Goal: Information Seeking & Learning: Learn about a topic

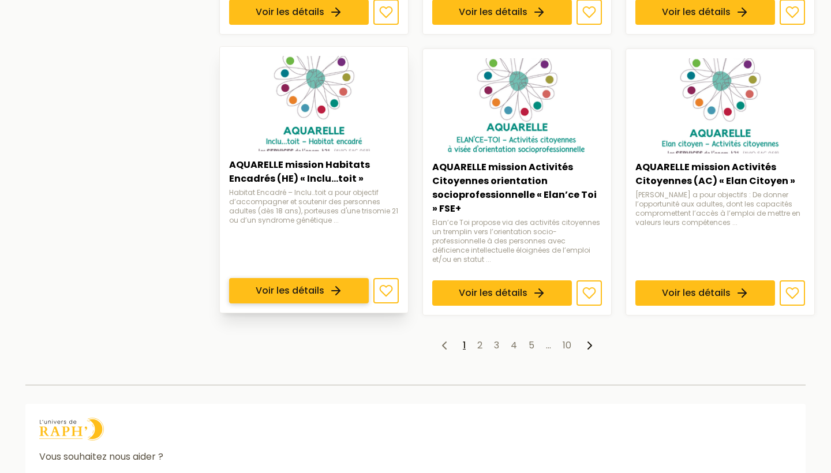
scroll to position [943, 0]
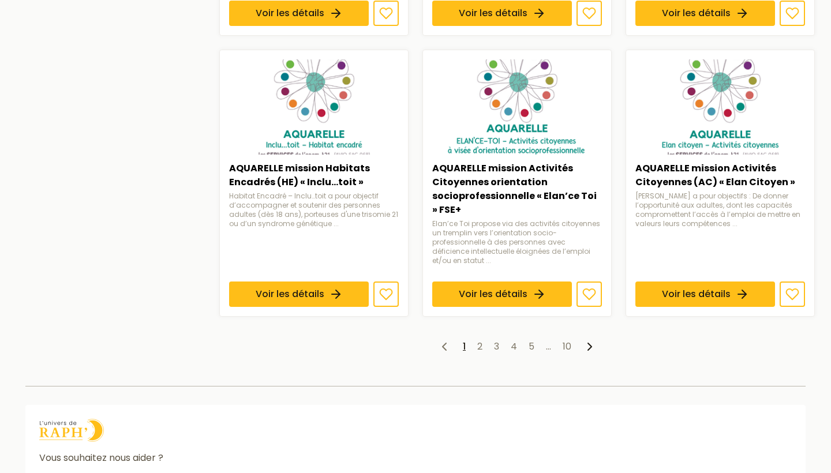
click at [587, 340] on icon at bounding box center [590, 347] width 14 height 14
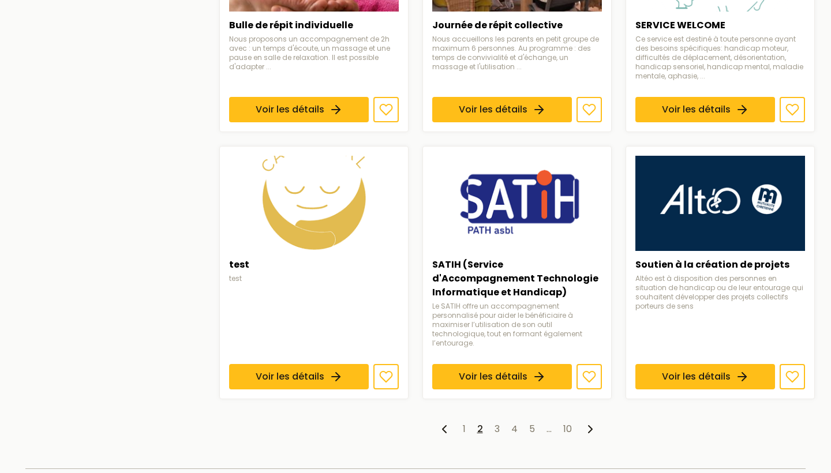
scroll to position [842, 0]
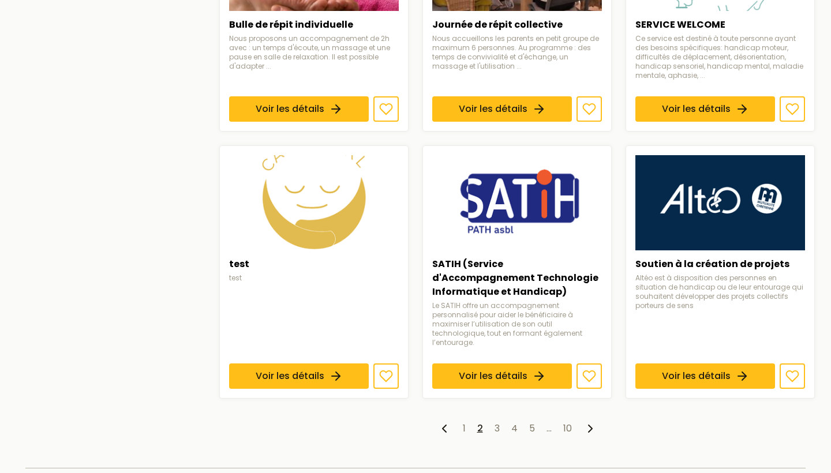
click at [590, 422] on icon at bounding box center [591, 429] width 14 height 14
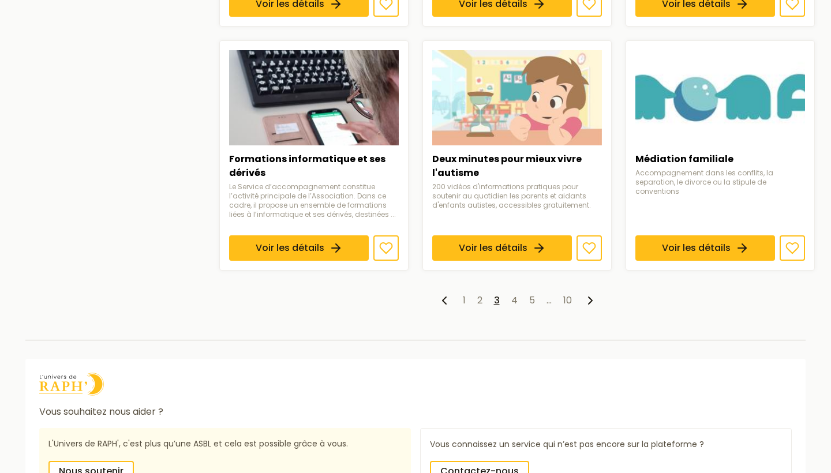
scroll to position [939, 0]
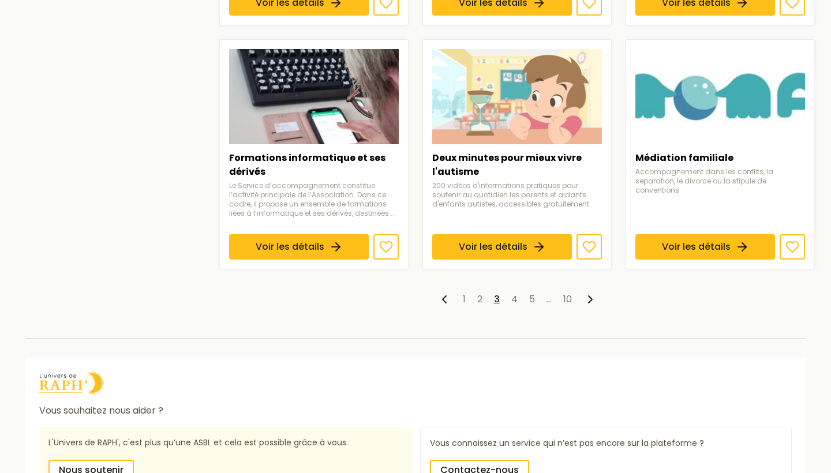
click at [586, 307] on icon at bounding box center [591, 300] width 14 height 14
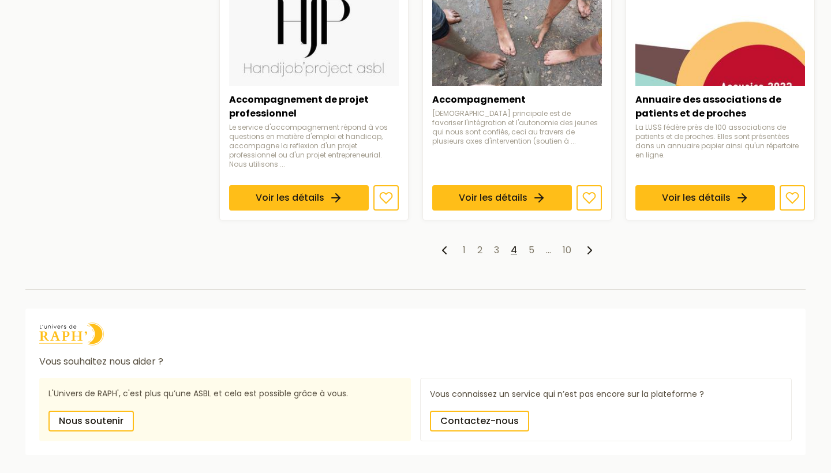
scroll to position [1006, 0]
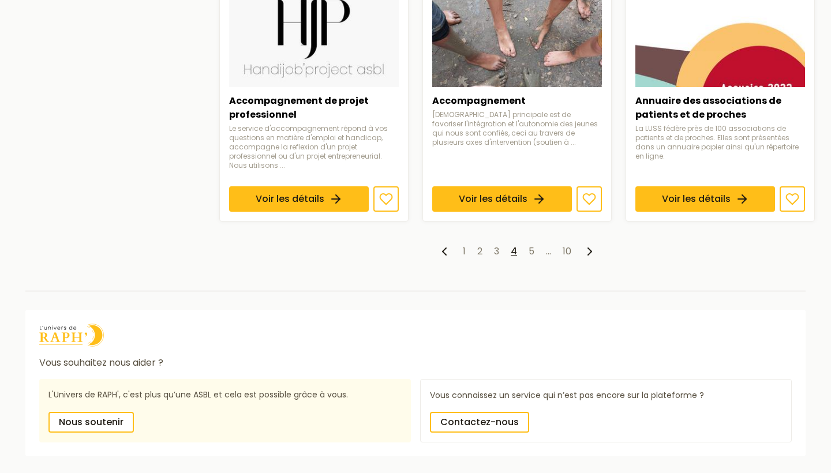
click at [589, 248] on polyline at bounding box center [589, 251] width 3 height 7
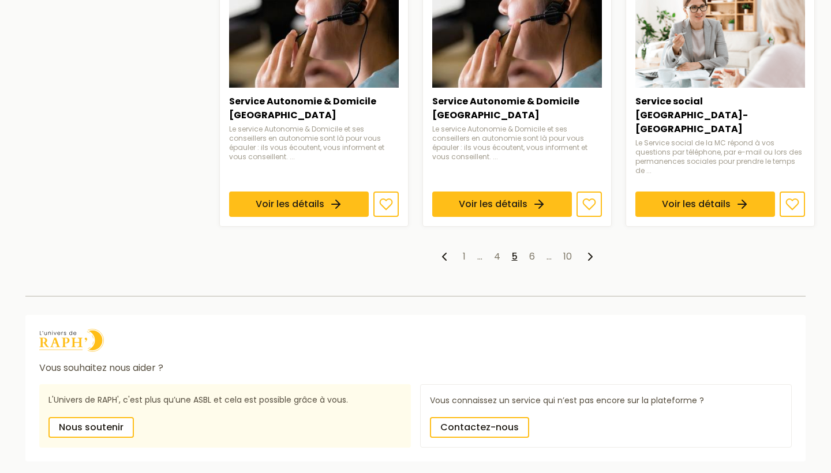
scroll to position [1002, 0]
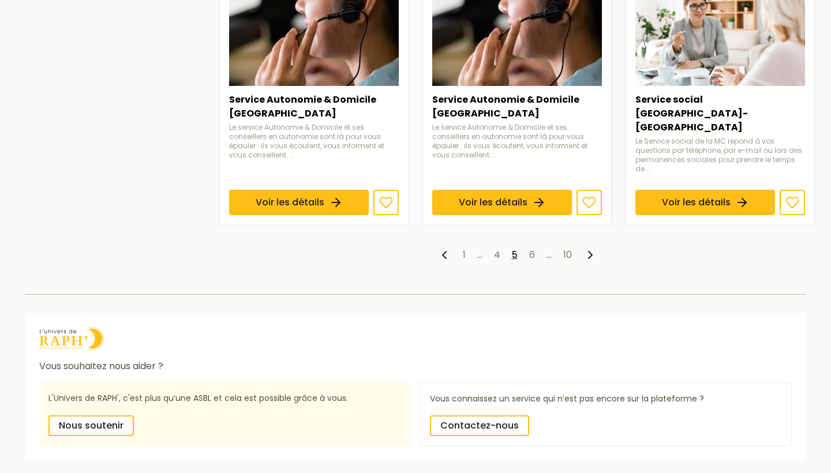
click at [589, 248] on icon at bounding box center [591, 255] width 14 height 14
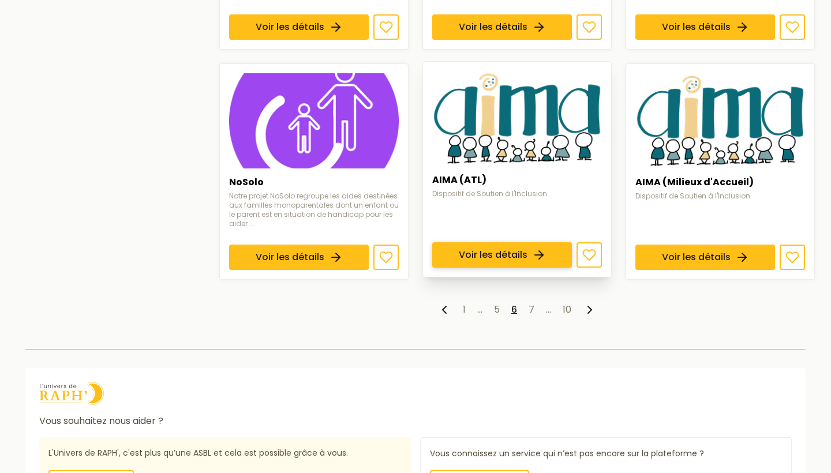
scroll to position [927, 0]
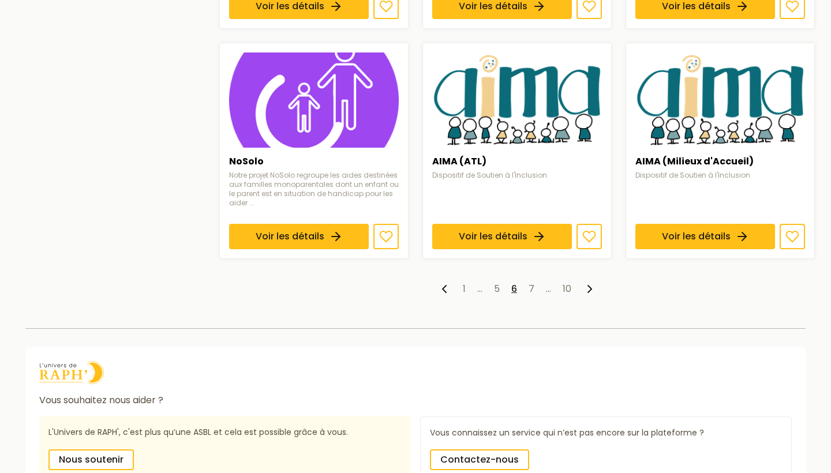
click at [590, 286] on polyline at bounding box center [589, 289] width 3 height 7
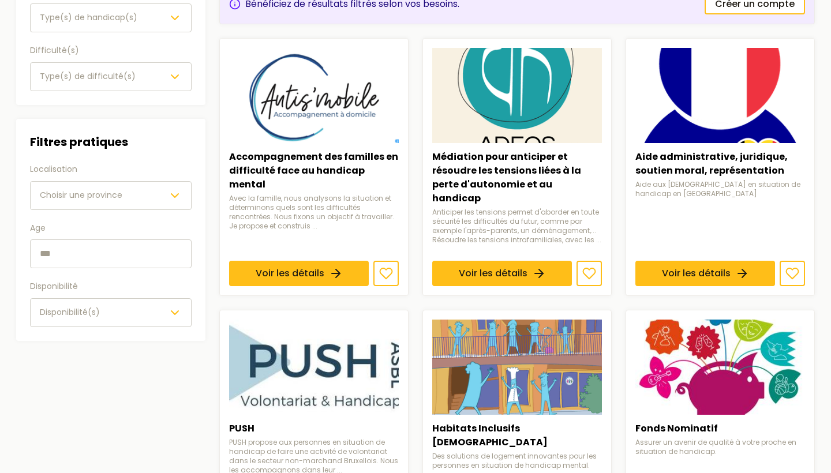
scroll to position [196, 0]
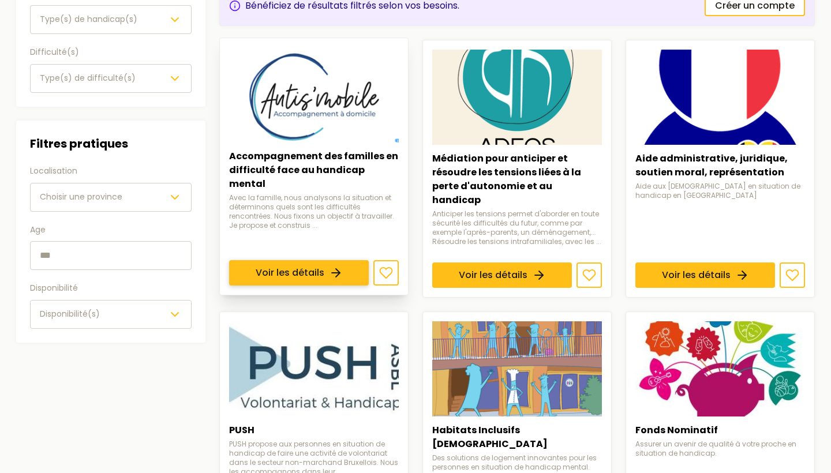
click at [322, 260] on link "Voir les détails" at bounding box center [299, 272] width 140 height 25
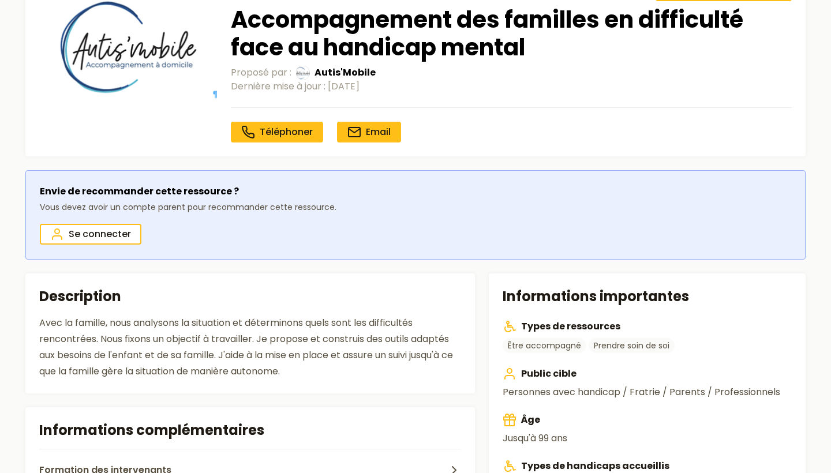
scroll to position [108, 0]
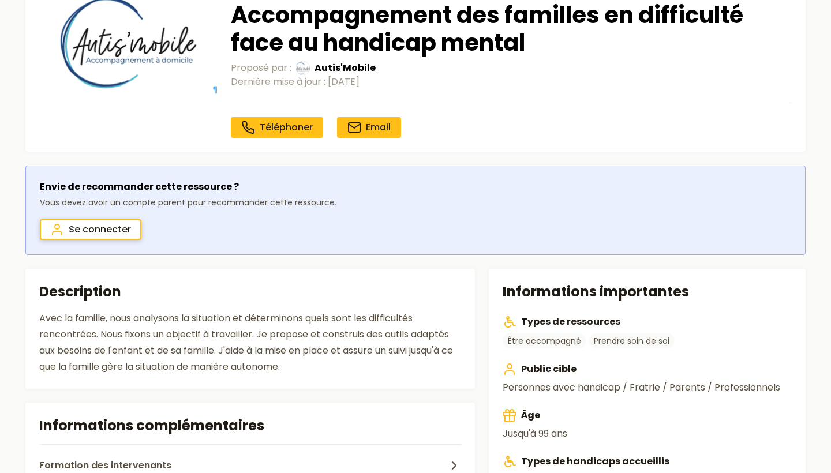
click at [116, 231] on span "Se connecter" at bounding box center [100, 230] width 62 height 14
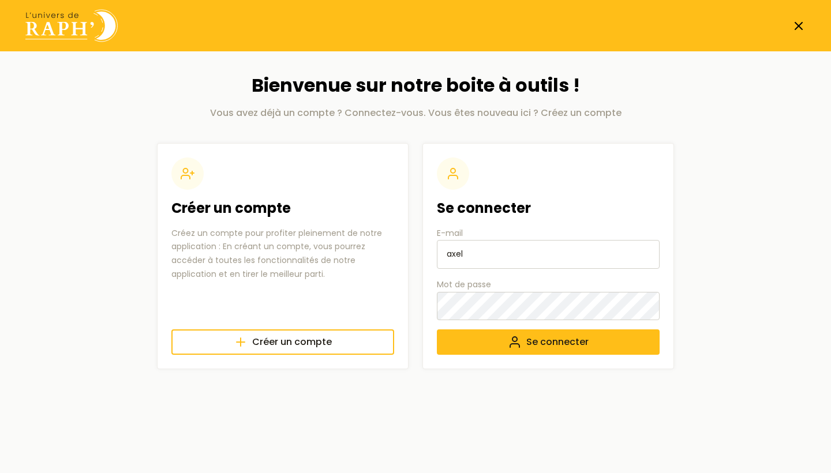
type input "[EMAIL_ADDRESS][DOMAIN_NAME]"
click at [536, 339] on span "Se connecter" at bounding box center [558, 342] width 62 height 14
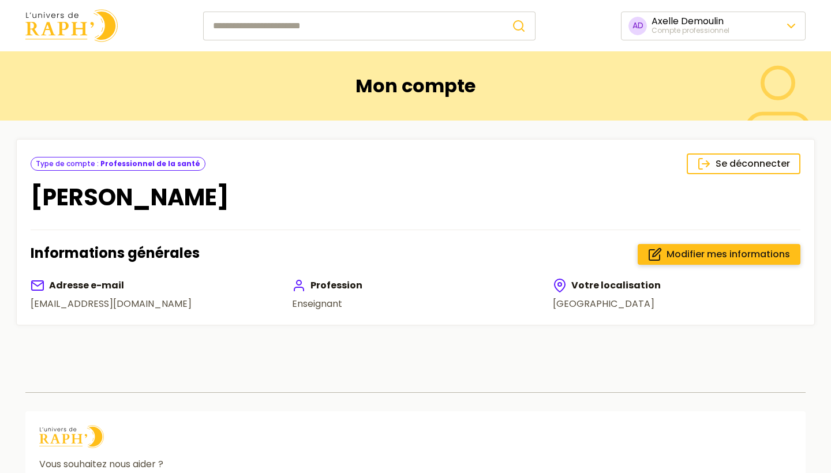
click at [727, 252] on span "Modifier mes informations" at bounding box center [729, 255] width 124 height 14
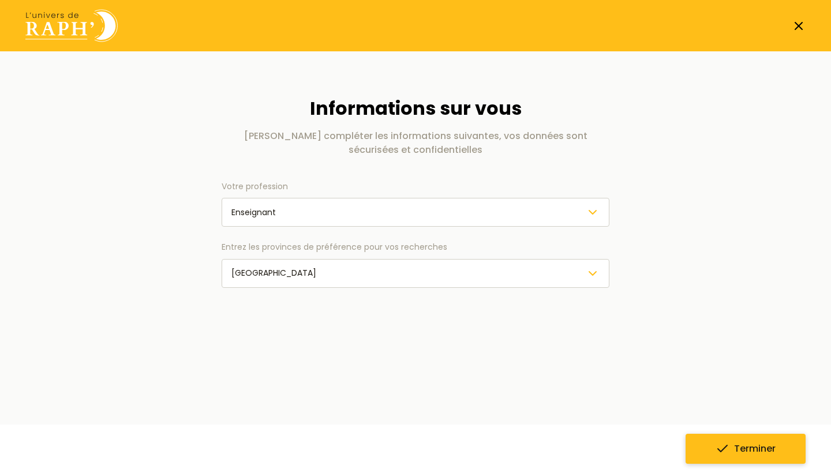
click at [756, 450] on span "Terminer" at bounding box center [755, 449] width 42 height 14
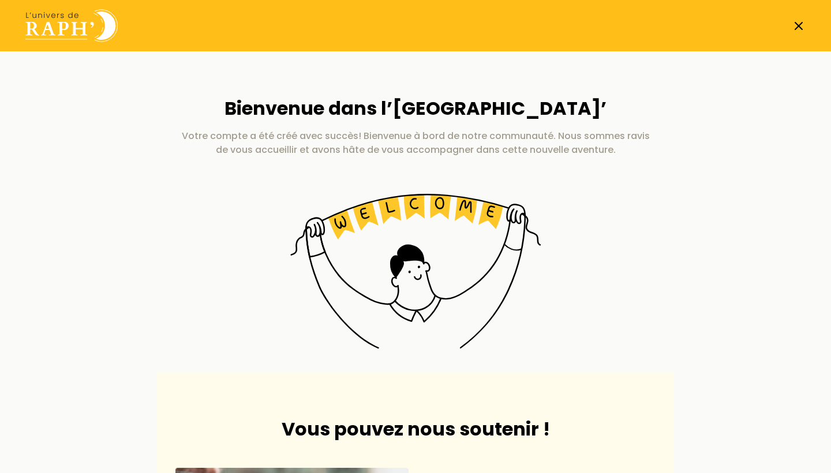
click at [799, 23] on icon at bounding box center [799, 26] width 14 height 14
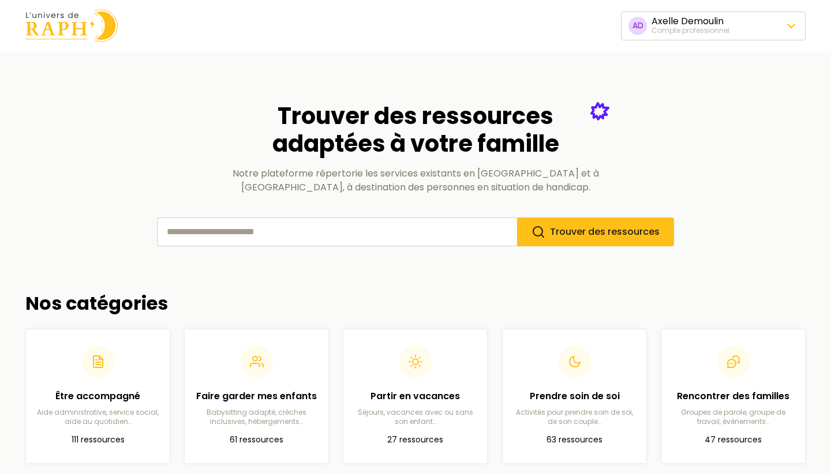
click at [795, 24] on html "🍪 Nous respectons votre vie privée. Nous utilisons des cookies pour améliorer v…" at bounding box center [415, 440] width 831 height 880
click at [745, 54] on link "Préférences du compte" at bounding box center [713, 56] width 179 height 21
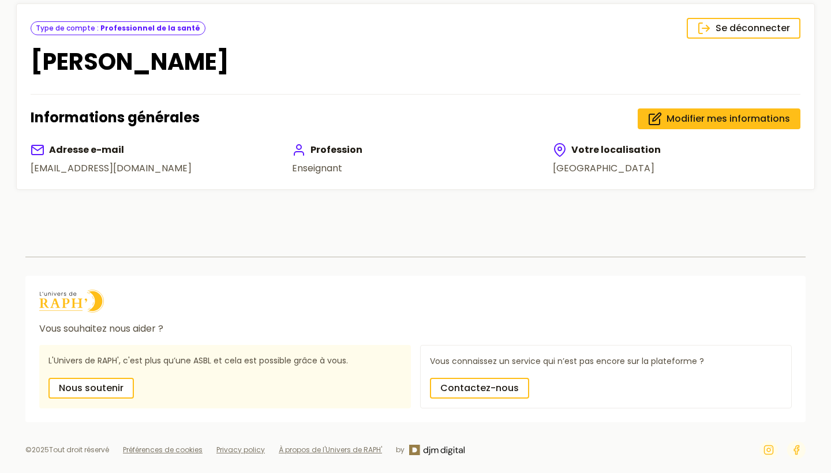
scroll to position [154, 0]
click at [714, 112] on span "Modifier mes informations" at bounding box center [729, 119] width 124 height 14
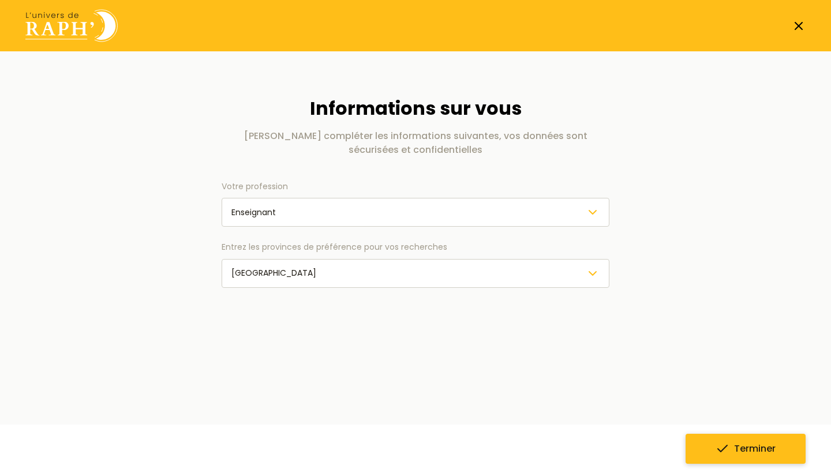
click at [746, 450] on span "Terminer" at bounding box center [755, 449] width 42 height 14
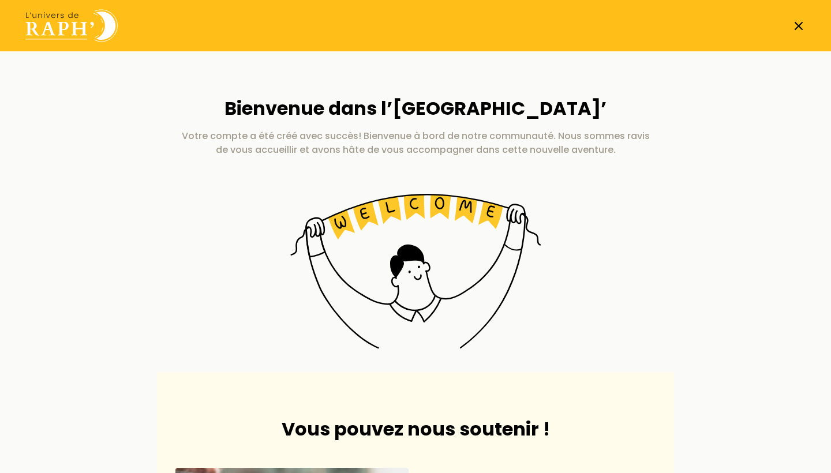
click at [800, 23] on icon at bounding box center [799, 26] width 14 height 14
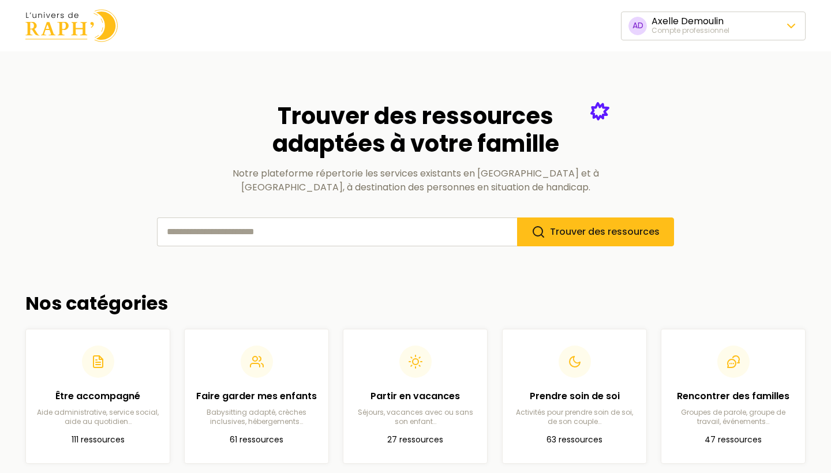
click at [789, 27] on html "🍪 Nous respectons votre vie privée. Nous utilisons des cookies pour améliorer v…" at bounding box center [415, 440] width 831 height 880
click at [697, 53] on link "Préférences du compte" at bounding box center [713, 56] width 179 height 21
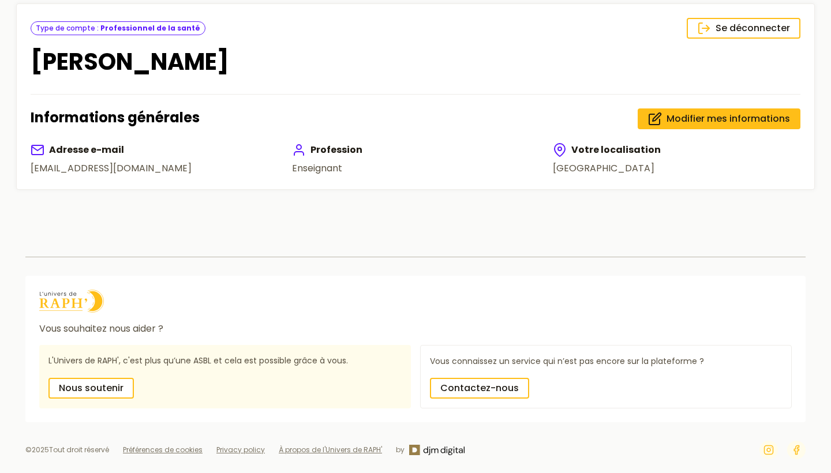
scroll to position [154, 0]
click at [127, 23] on strong "Professionnel de la santé" at bounding box center [150, 28] width 100 height 10
click at [669, 112] on span "Modifier mes informations" at bounding box center [729, 119] width 124 height 14
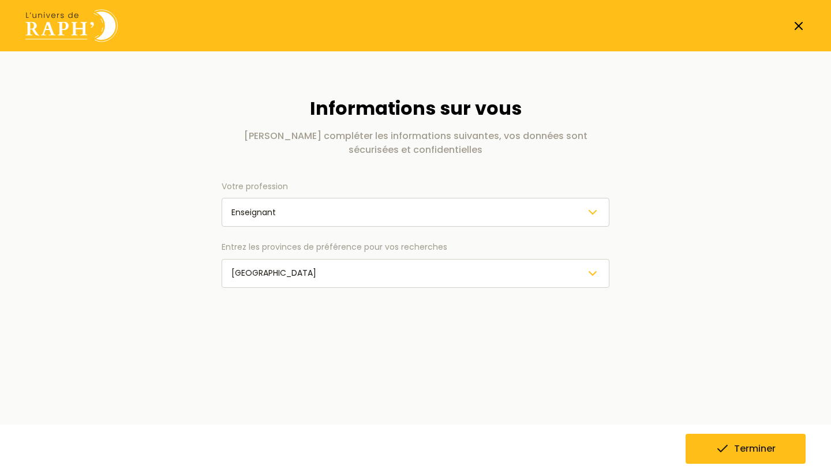
click at [592, 212] on polyline "button" at bounding box center [593, 212] width 7 height 3
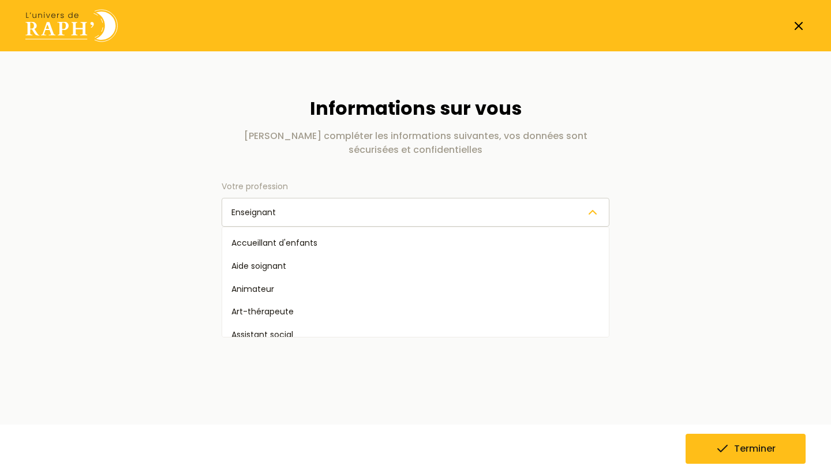
scroll to position [188, 0]
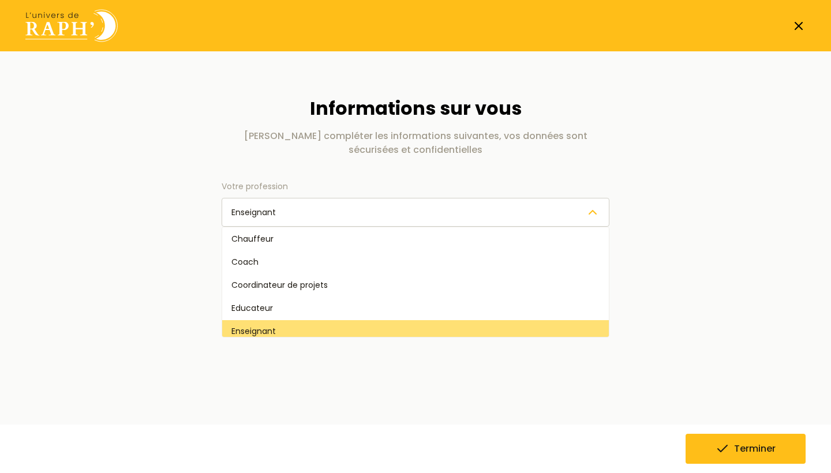
click at [654, 185] on div "Informations sur vous Veuillez compléter les informations suivantes, vos donnée…" at bounding box center [415, 224] width 517 height 301
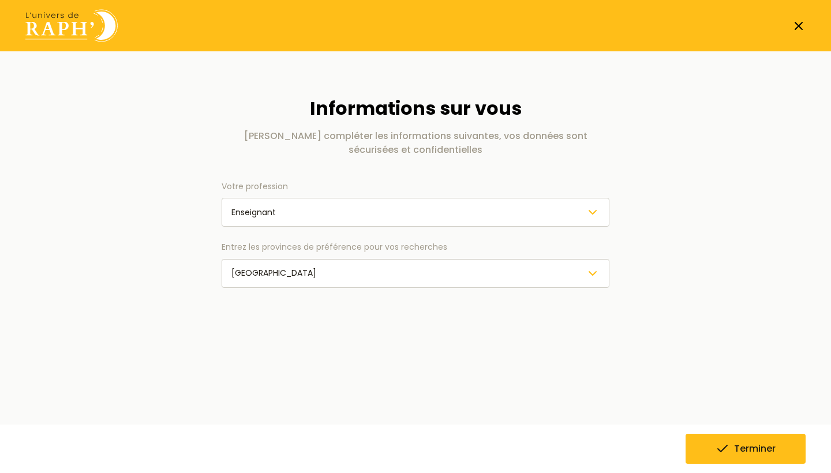
click at [593, 211] on icon "button" at bounding box center [593, 213] width 14 height 14
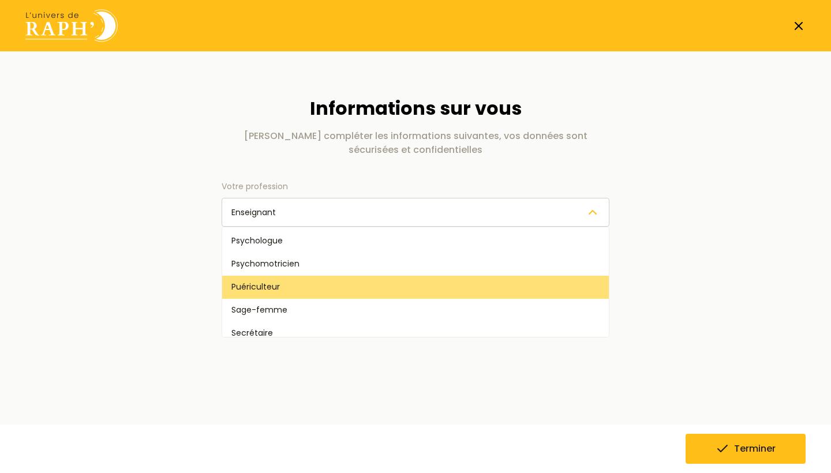
scroll to position [530, 0]
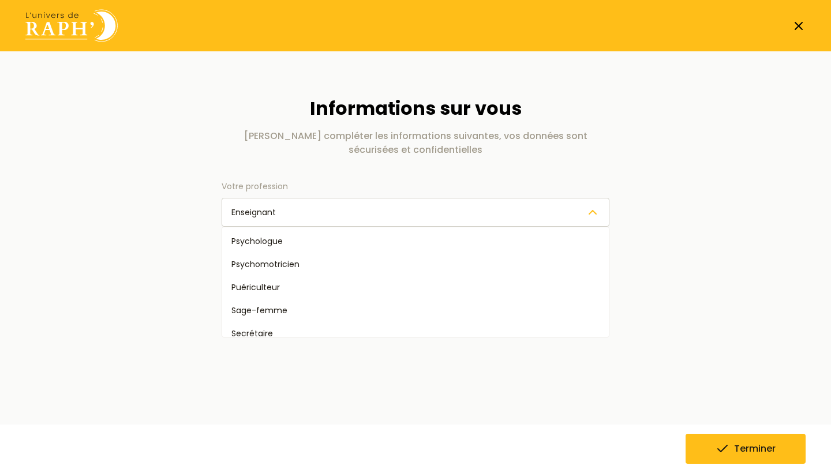
click at [396, 212] on div "Enseignant" at bounding box center [416, 213] width 368 height 14
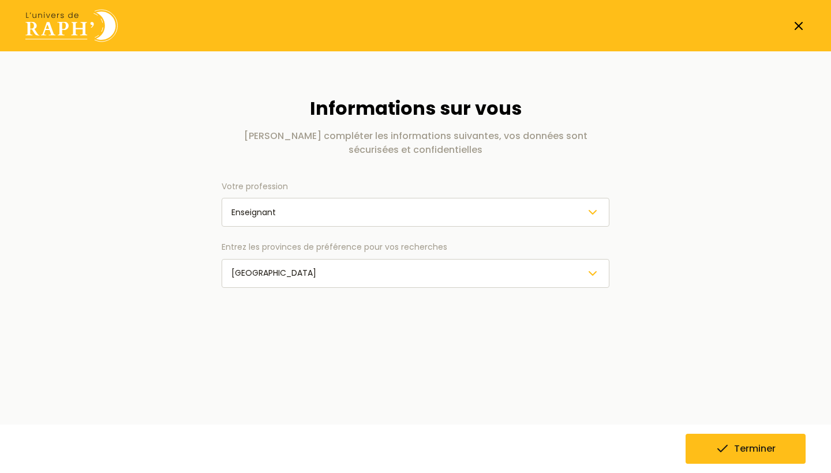
scroll to position [0, 0]
click at [592, 270] on icon "button" at bounding box center [593, 274] width 14 height 14
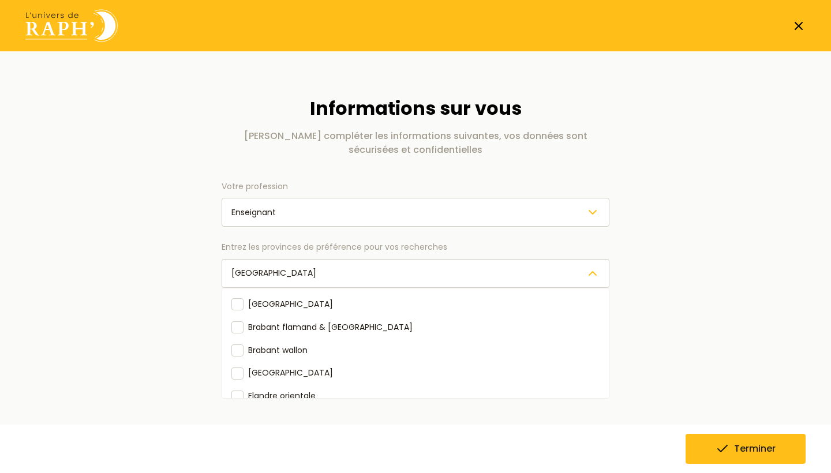
scroll to position [53, 0]
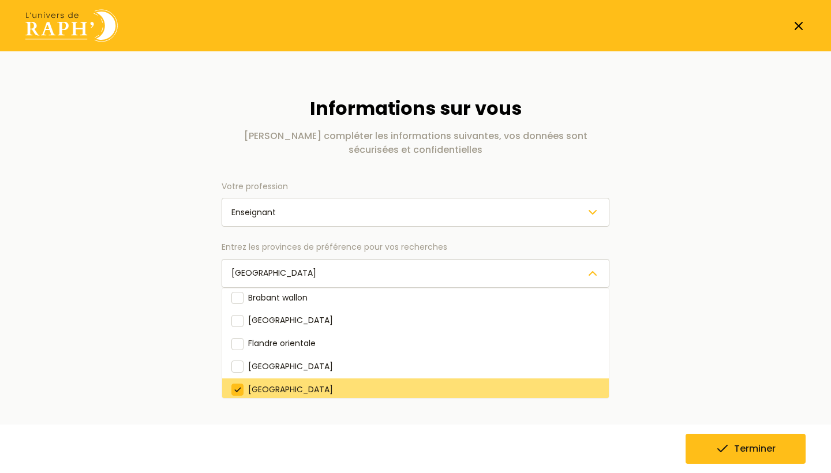
click at [674, 291] on main "Informations sur vous Veuillez compléter les informations suivantes, vos donnée…" at bounding box center [416, 225] width 818 height 348
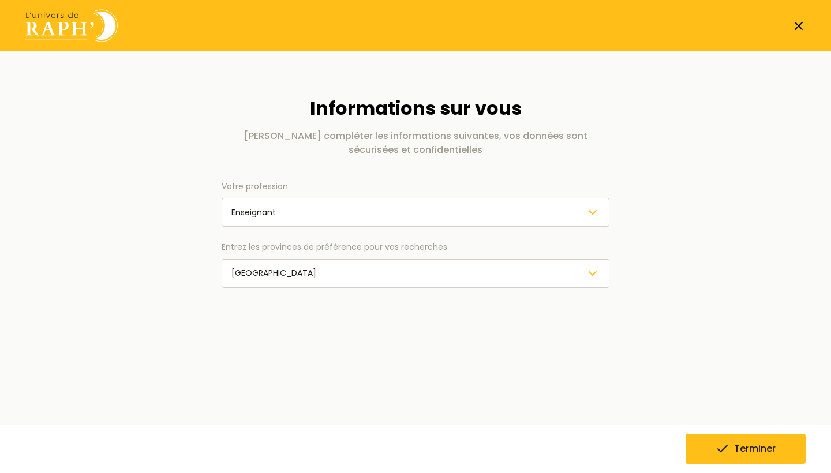
scroll to position [0, 0]
click at [725, 451] on icon "submit" at bounding box center [723, 449] width 14 height 14
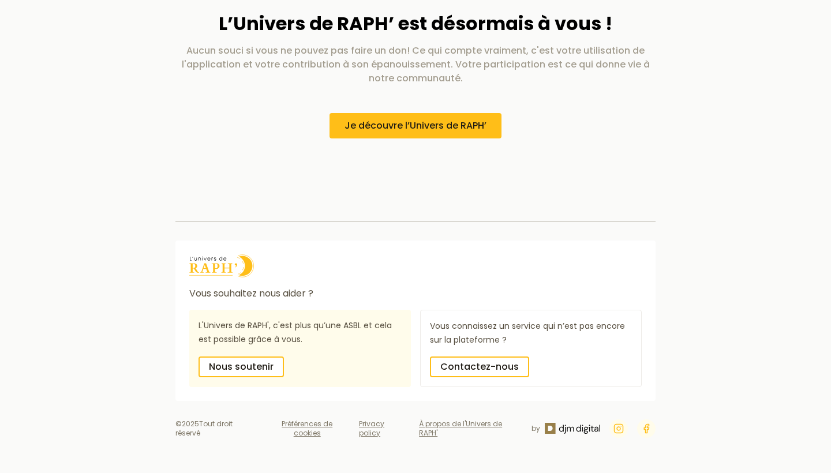
scroll to position [1179, 0]
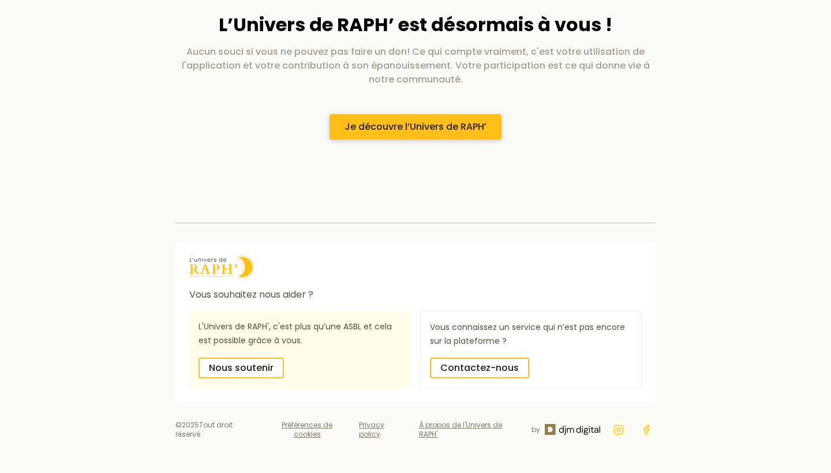
click at [457, 129] on span "Je découvre l’Univers de RAPH’" at bounding box center [416, 127] width 142 height 14
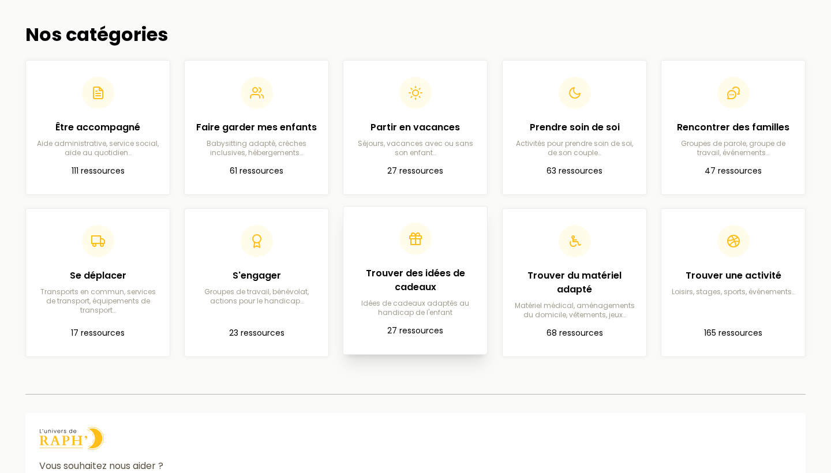
scroll to position [257, 0]
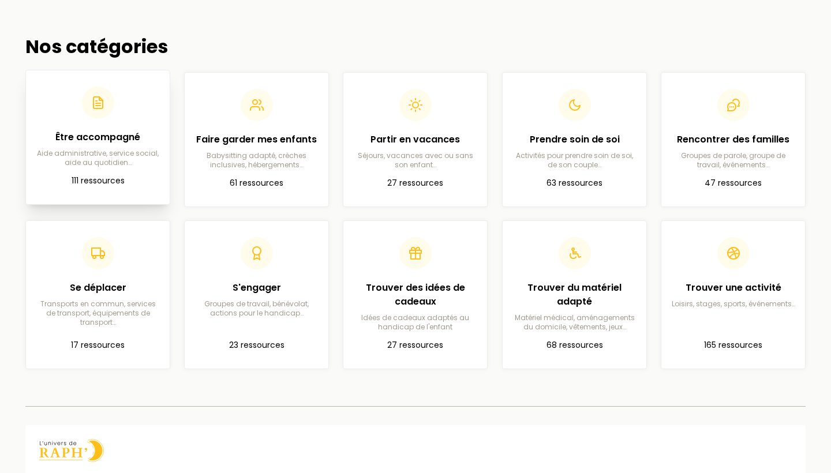
click at [90, 188] on p "111 ressources" at bounding box center [97, 181] width 125 height 14
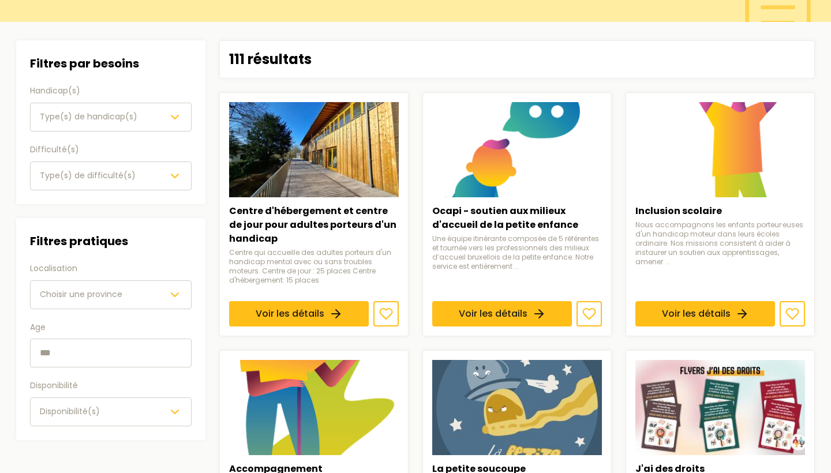
scroll to position [18, 0]
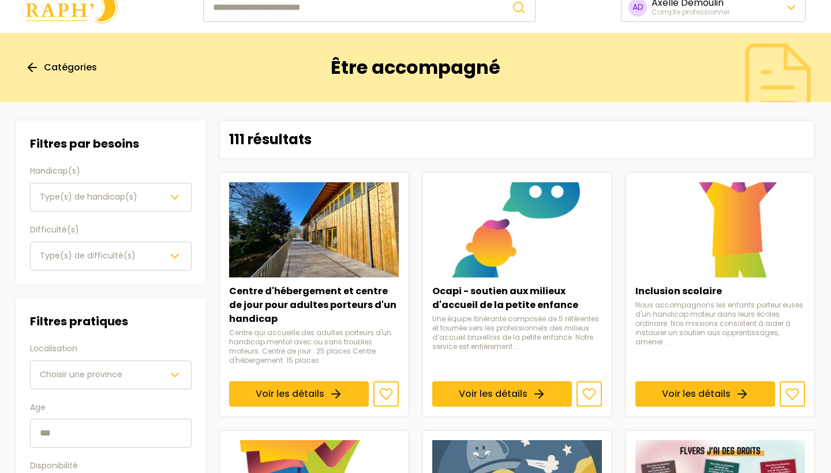
click at [174, 197] on polyline "button" at bounding box center [174, 197] width 7 height 3
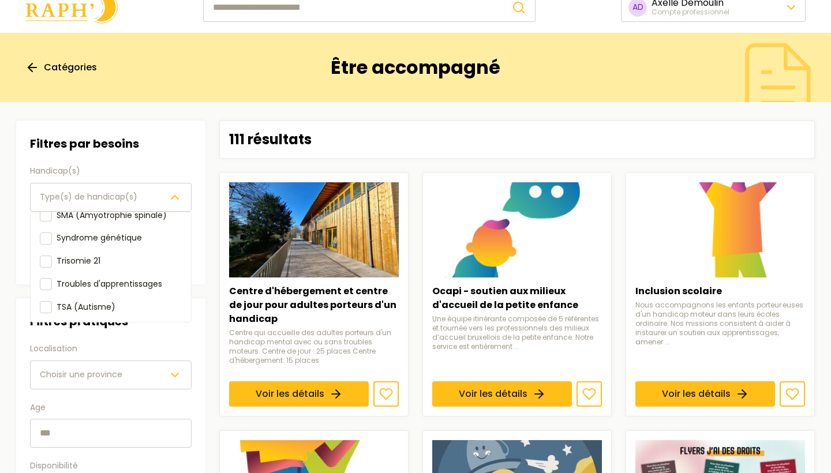
scroll to position [176, 0]
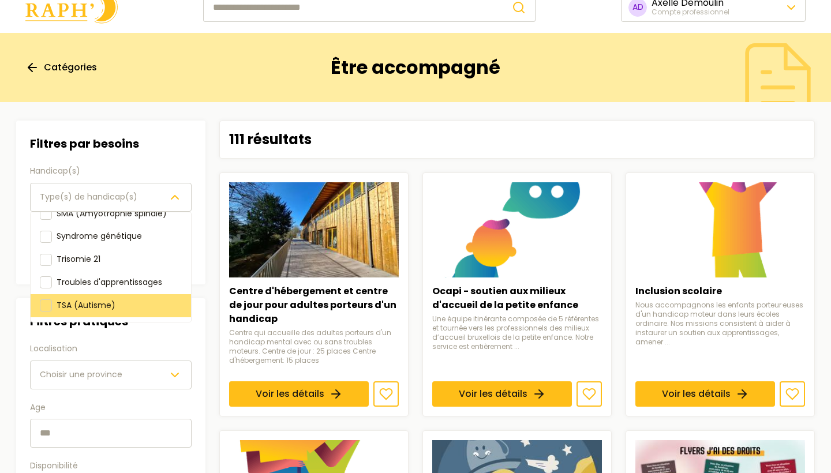
click at [90, 294] on div "TSA (Autisme)" at bounding box center [111, 305] width 161 height 23
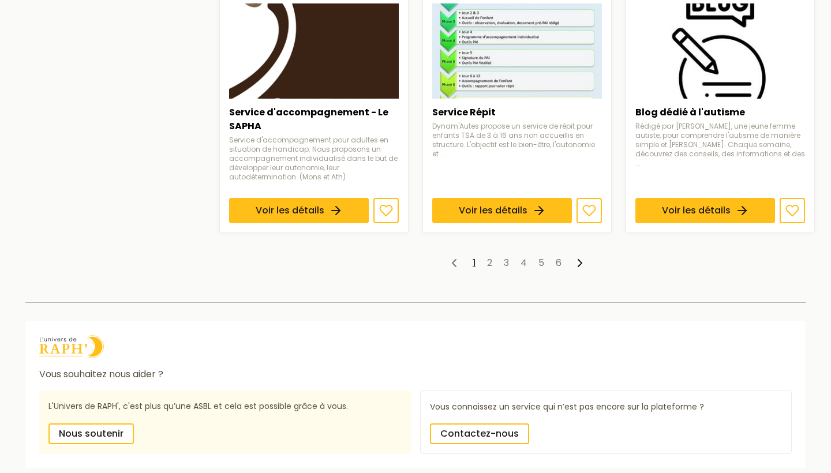
scroll to position [976, 0]
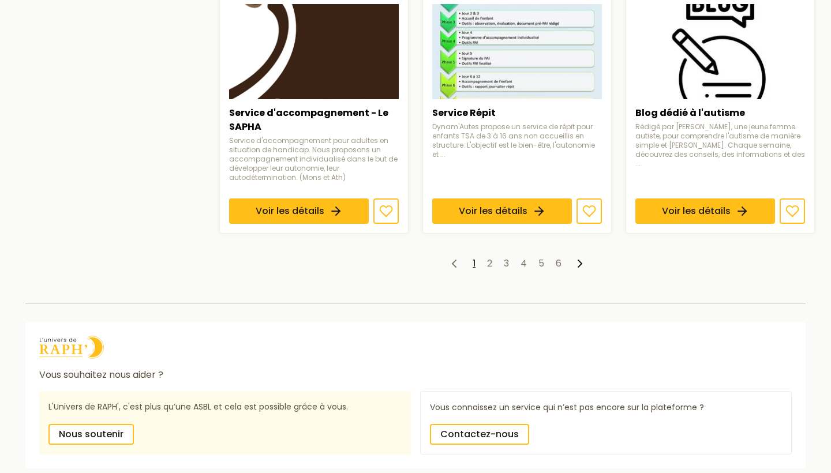
click at [581, 257] on icon at bounding box center [580, 264] width 14 height 14
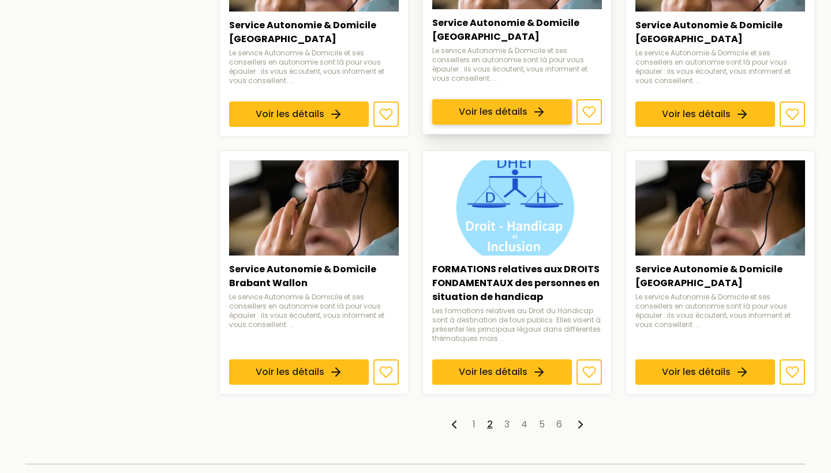
scroll to position [782, 0]
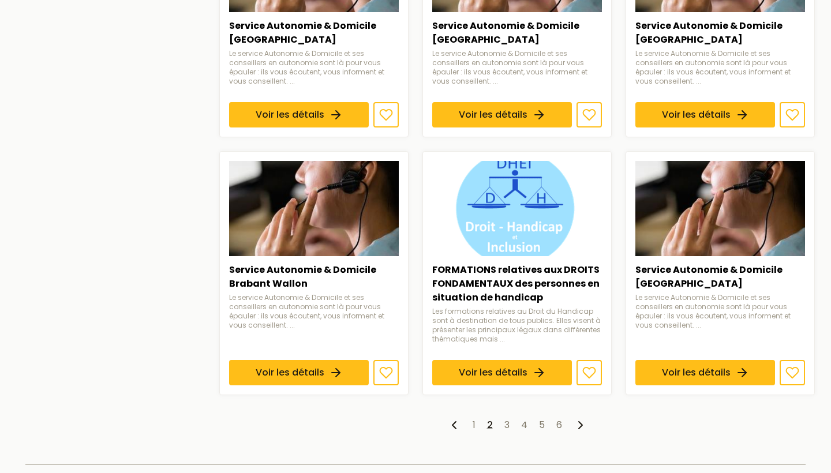
click at [577, 419] on icon at bounding box center [581, 426] width 14 height 14
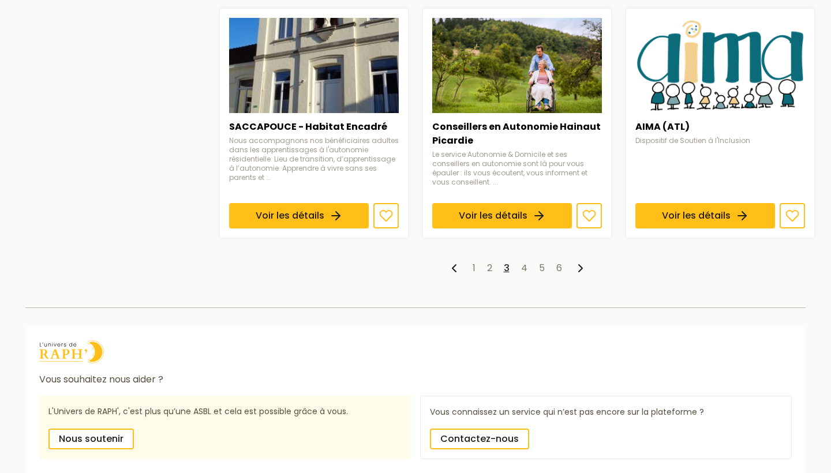
scroll to position [930, 0]
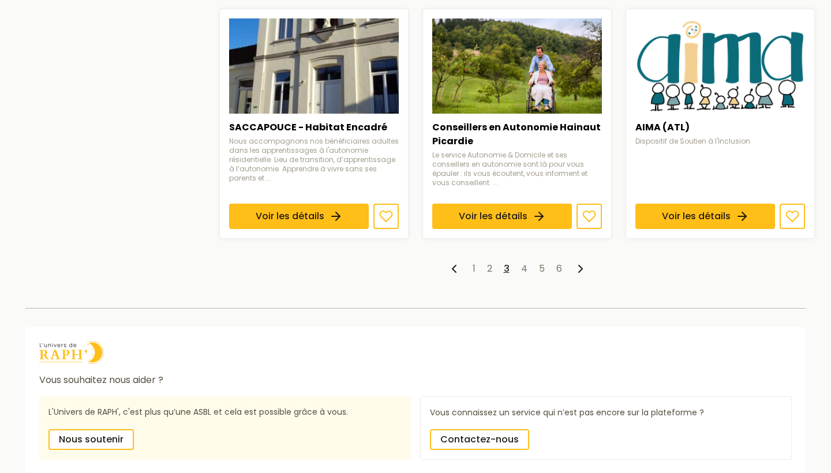
click at [580, 262] on icon at bounding box center [581, 269] width 14 height 14
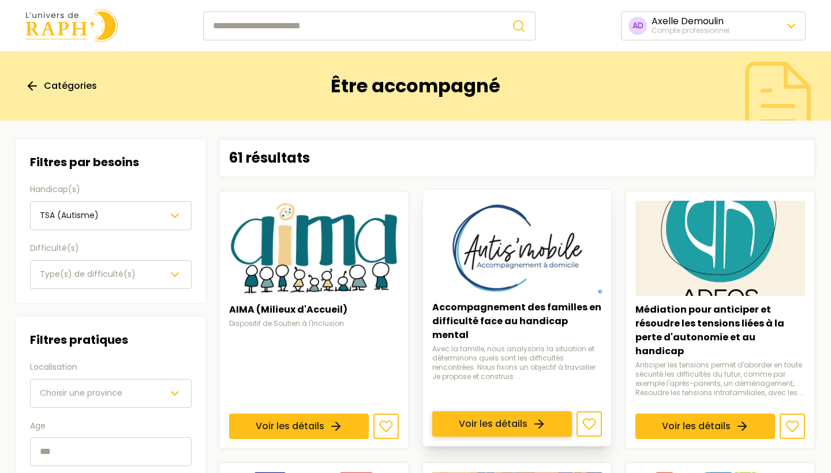
click at [531, 412] on link "Voir les détails" at bounding box center [502, 424] width 140 height 25
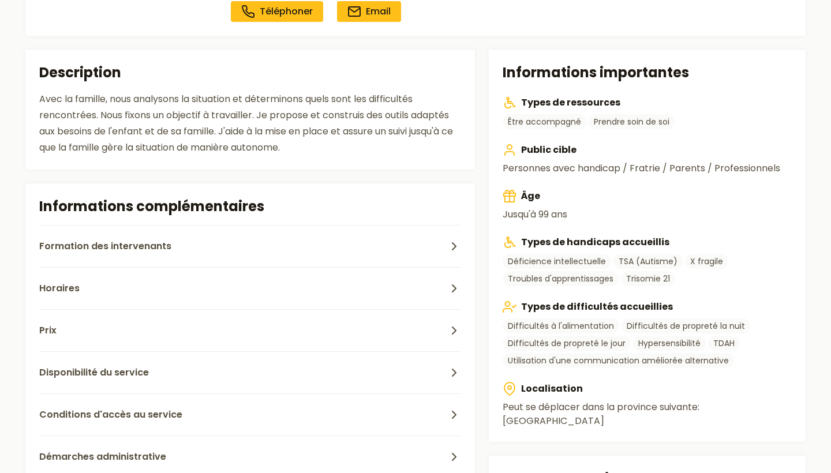
scroll to position [225, 0]
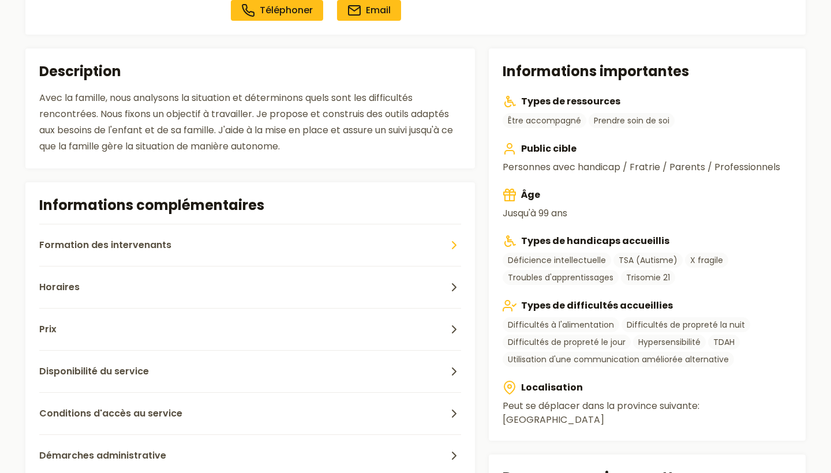
click at [450, 241] on icon "button" at bounding box center [455, 245] width 14 height 14
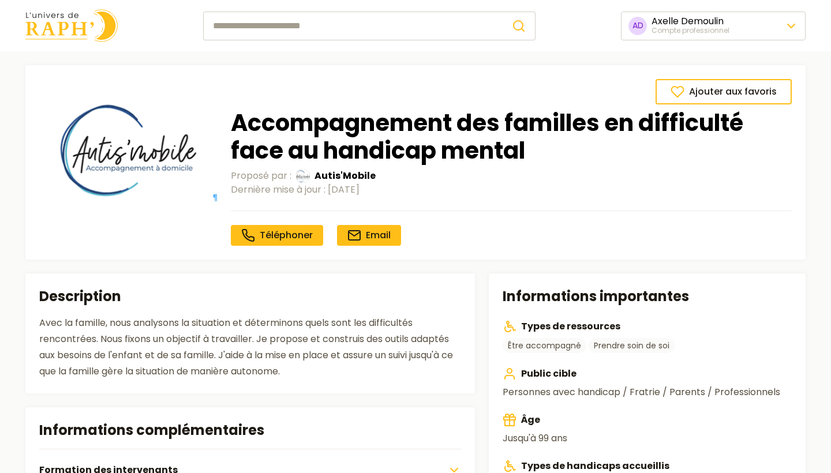
scroll to position [0, 0]
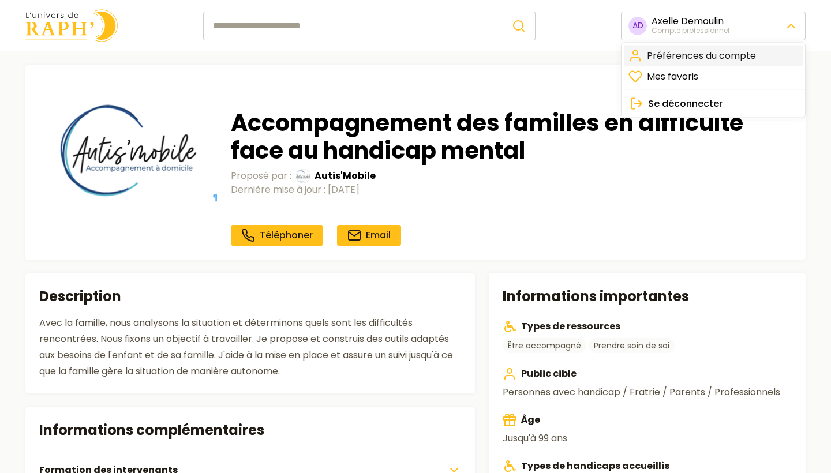
click at [758, 59] on link "Préférences du compte" at bounding box center [713, 56] width 179 height 21
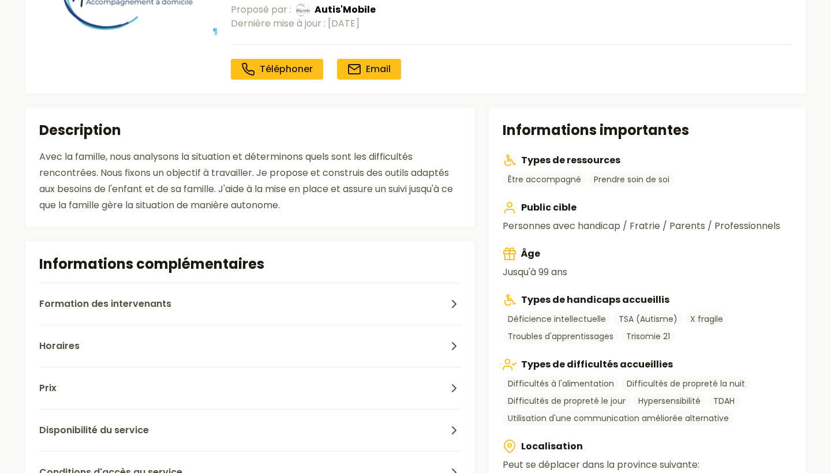
scroll to position [176, 0]
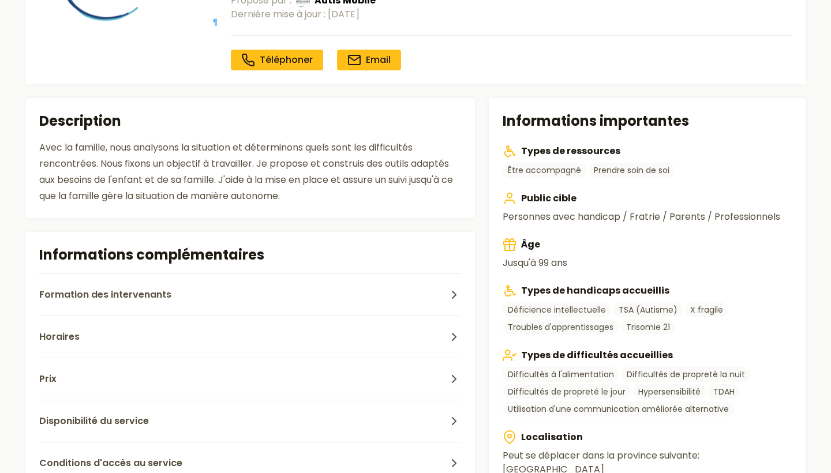
click at [302, 169] on div "Avec la famille, nous analysons la situation et déterminons quels sont les diff…" at bounding box center [250, 172] width 422 height 65
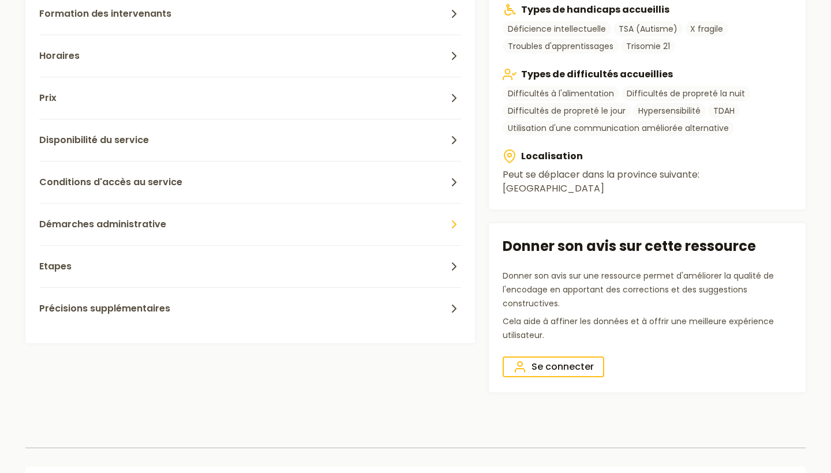
scroll to position [427, 0]
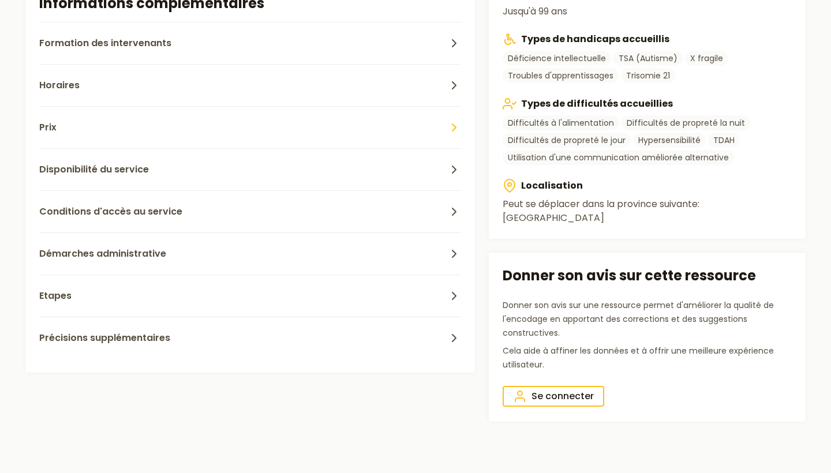
click at [455, 127] on polyline "button" at bounding box center [454, 127] width 3 height 7
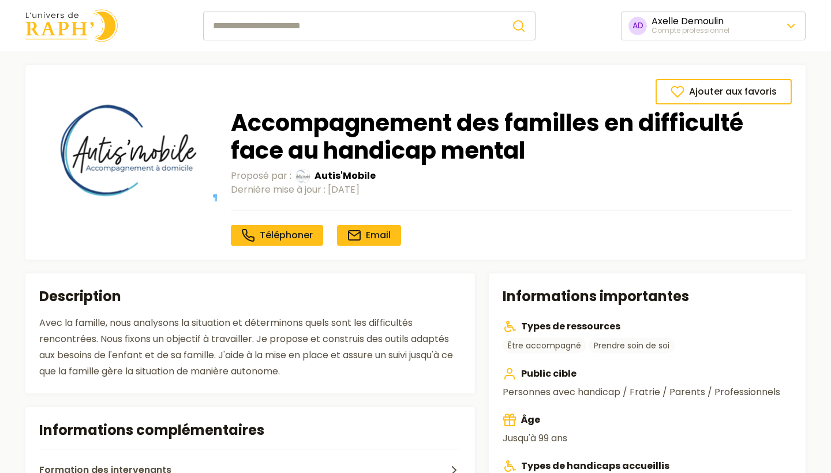
scroll to position [0, 0]
